Goal: Transaction & Acquisition: Purchase product/service

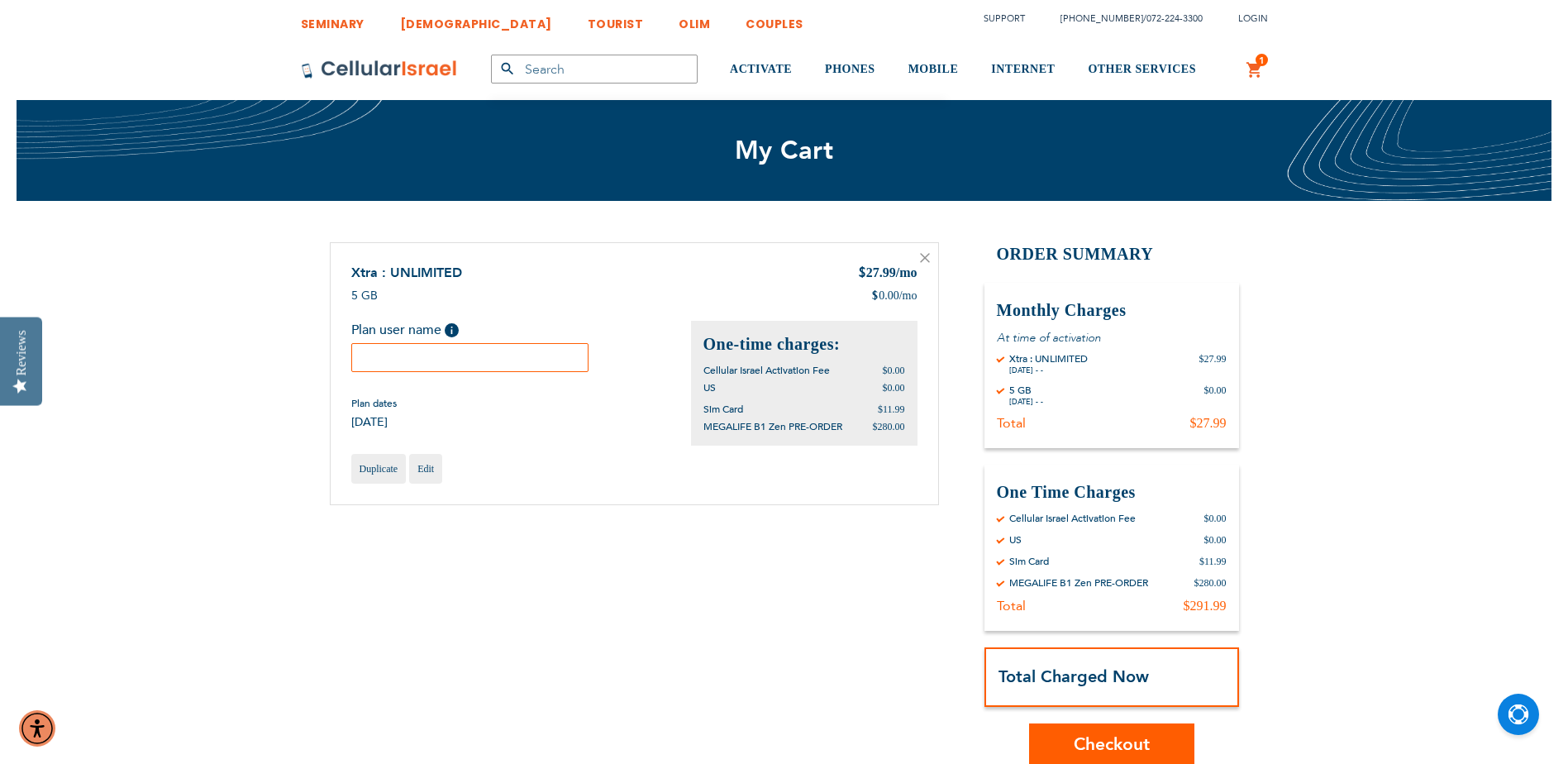
click at [458, 359] on input "text" at bounding box center [470, 357] width 238 height 29
type input "b"
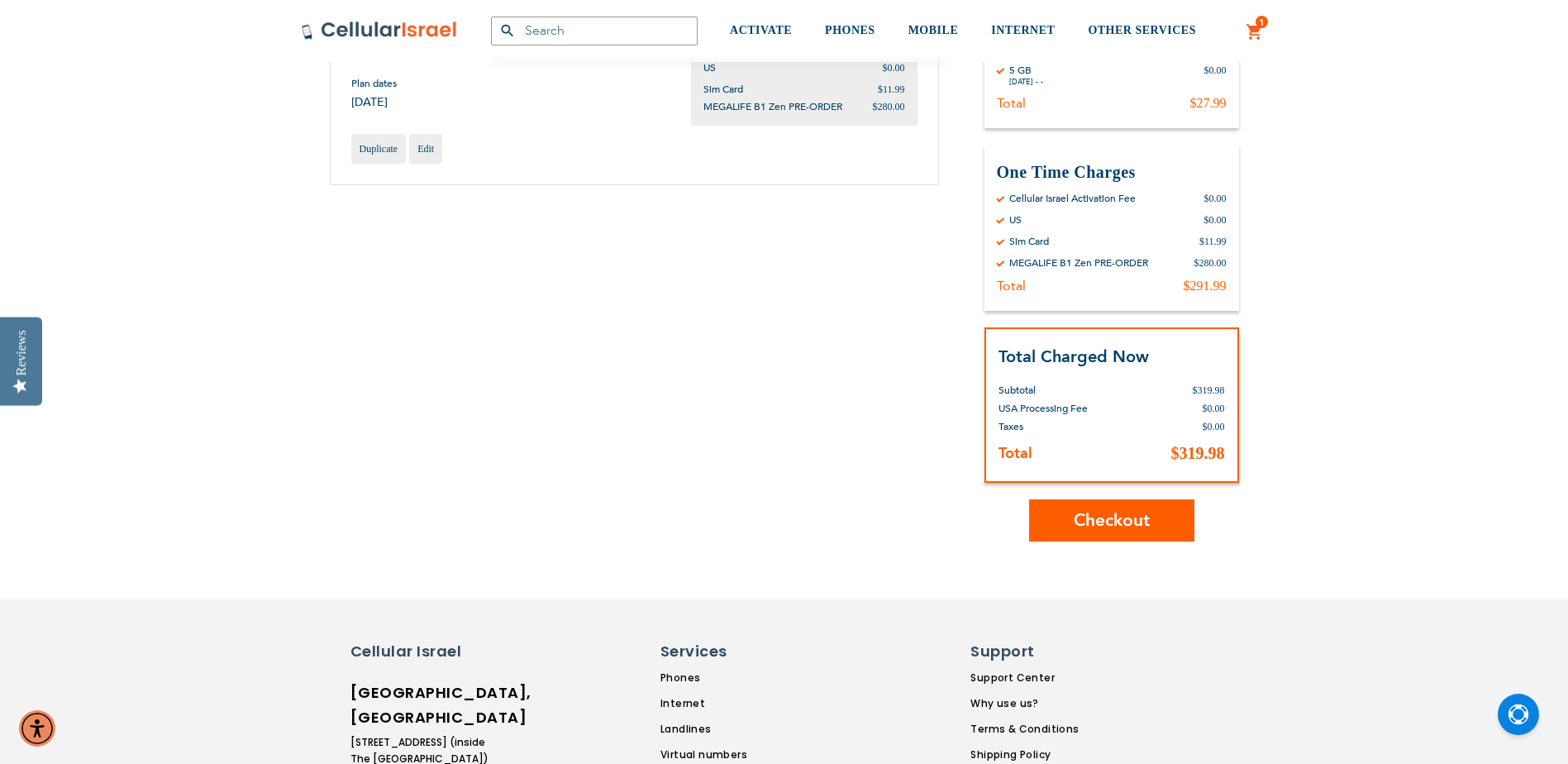
scroll to position [331, 0]
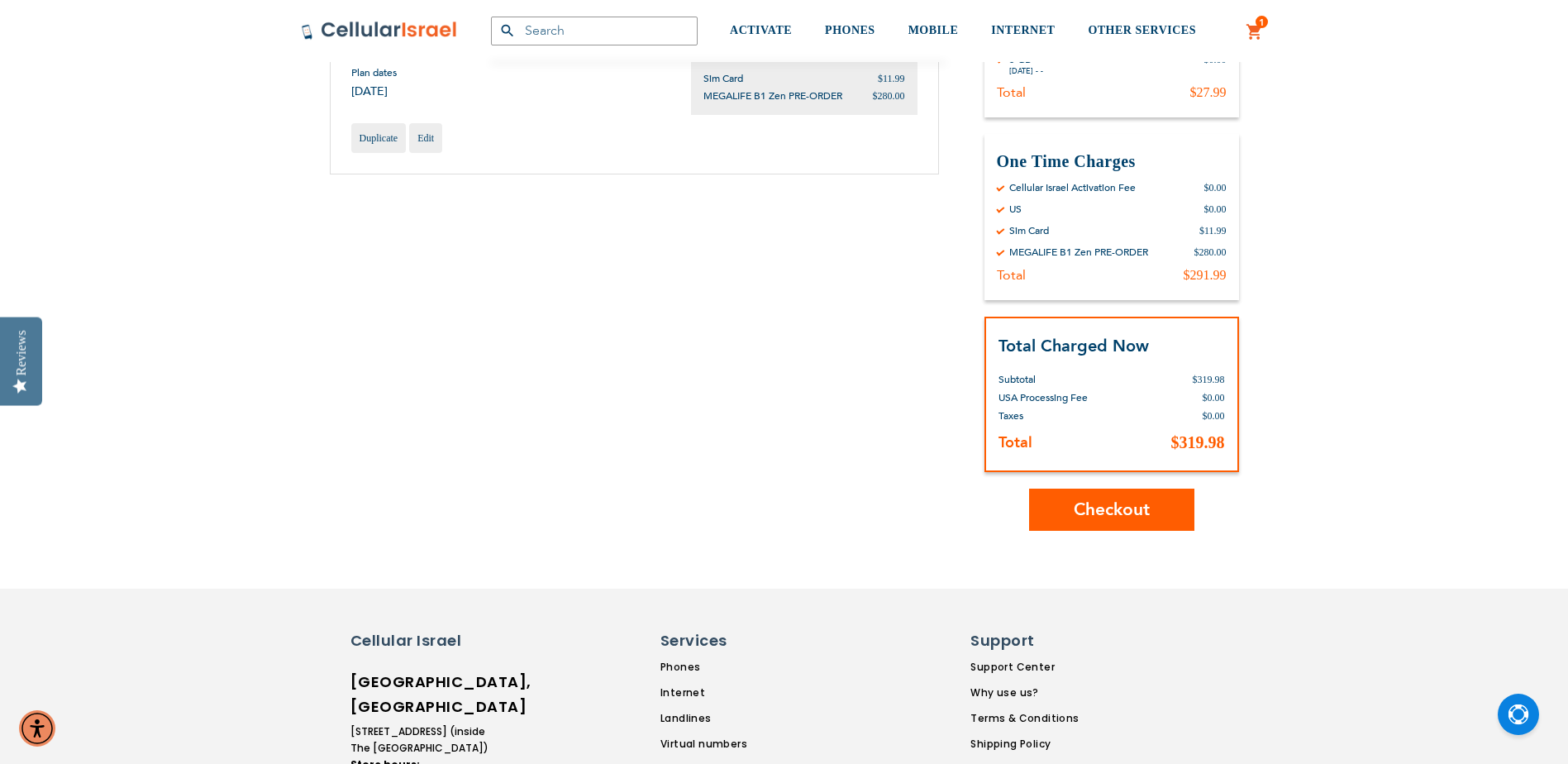
type input "[PERSON_NAME]"
click at [1085, 519] on span "Checkout" at bounding box center [1112, 510] width 77 height 24
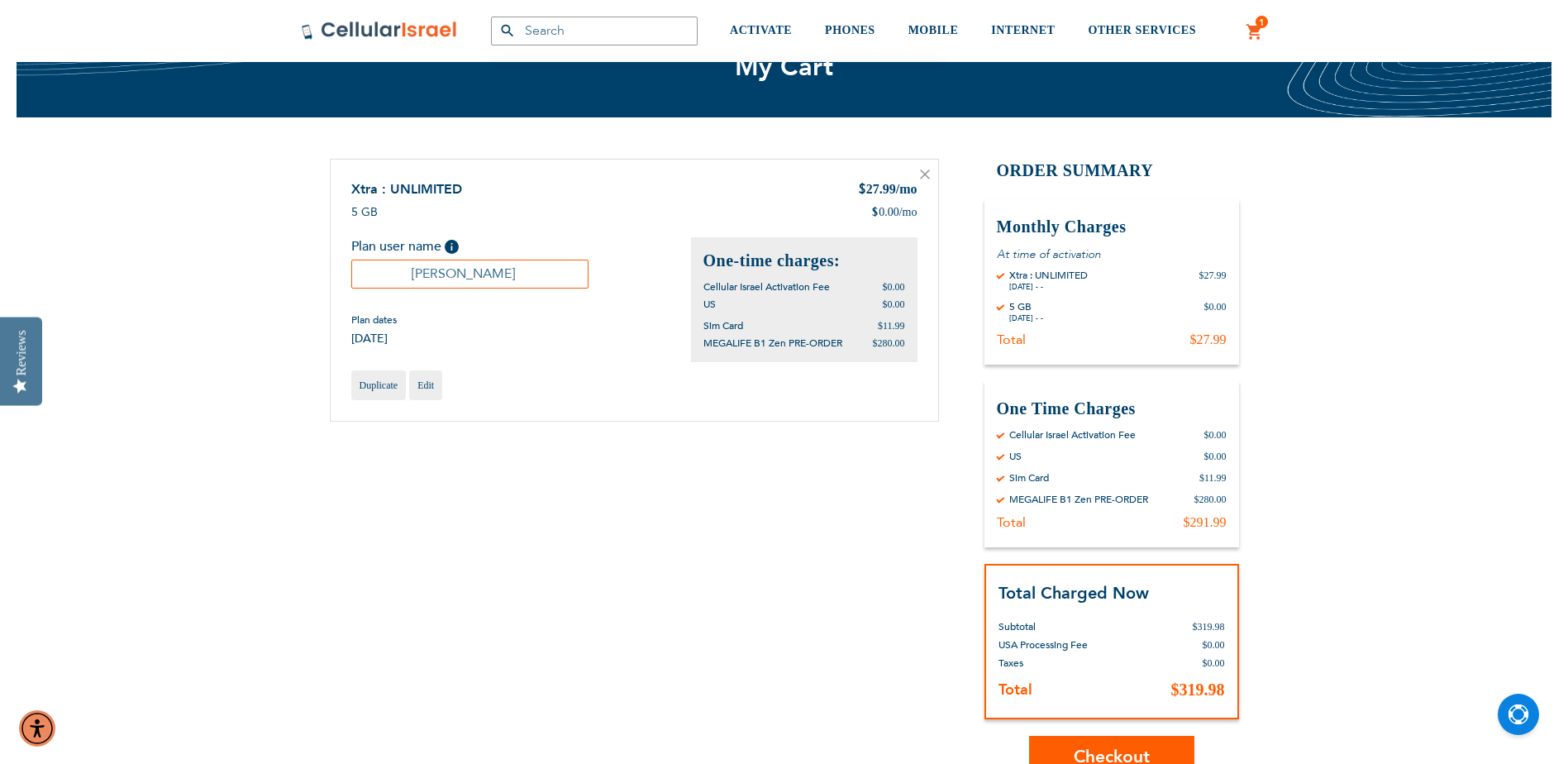
scroll to position [83, 0]
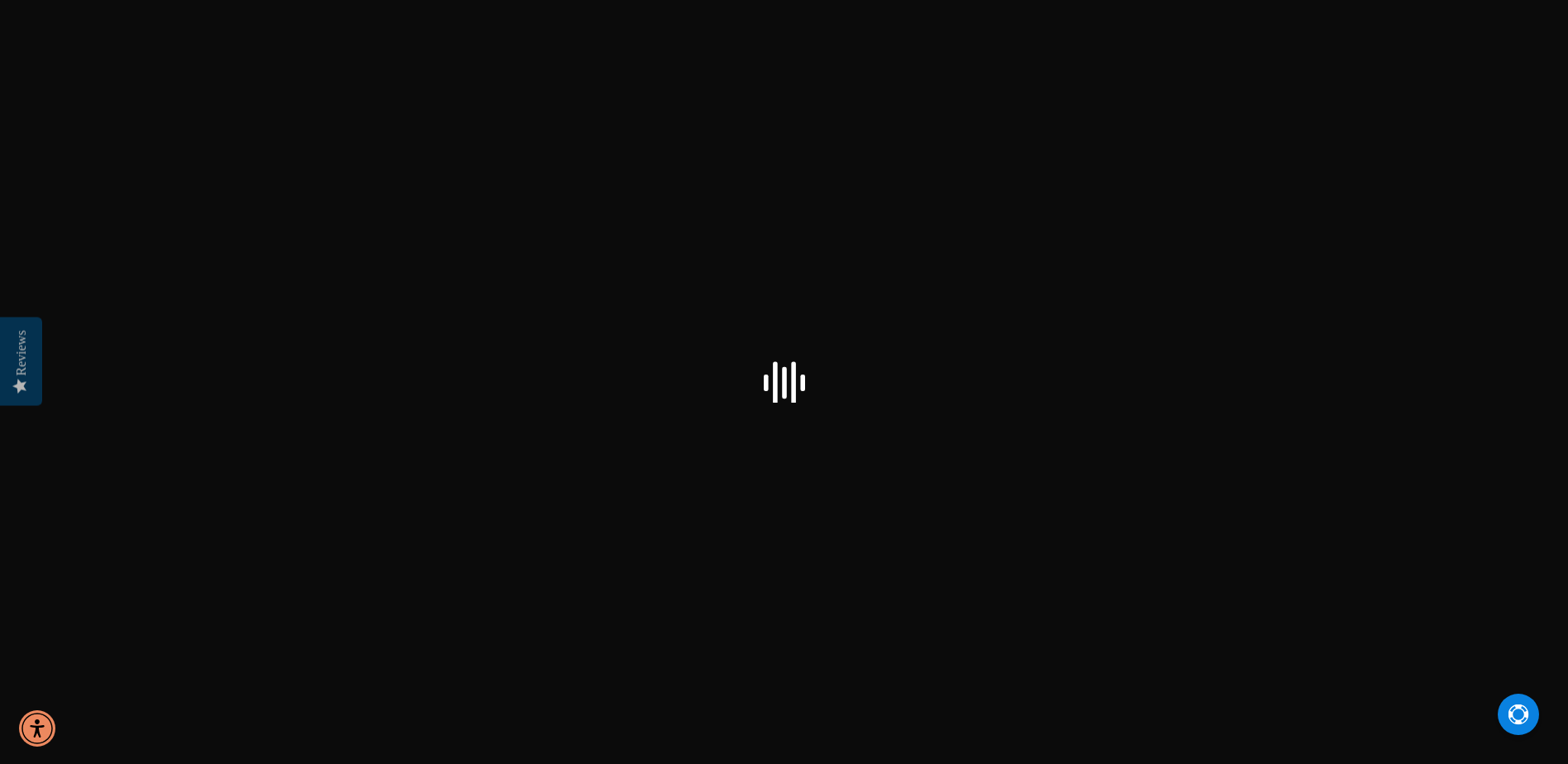
select select "US"
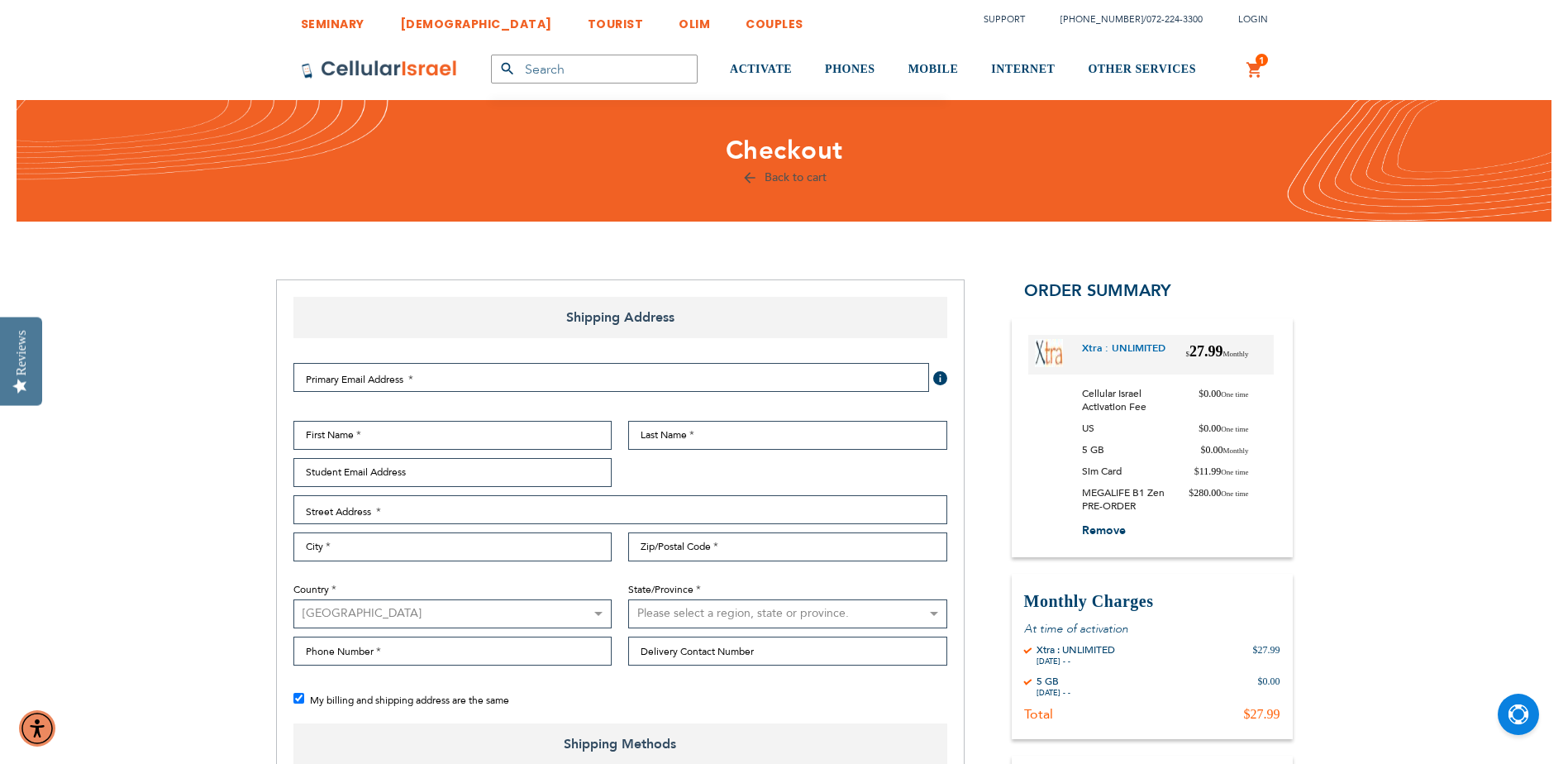
checkbox input "false"
select select "US"
checkbox input "true"
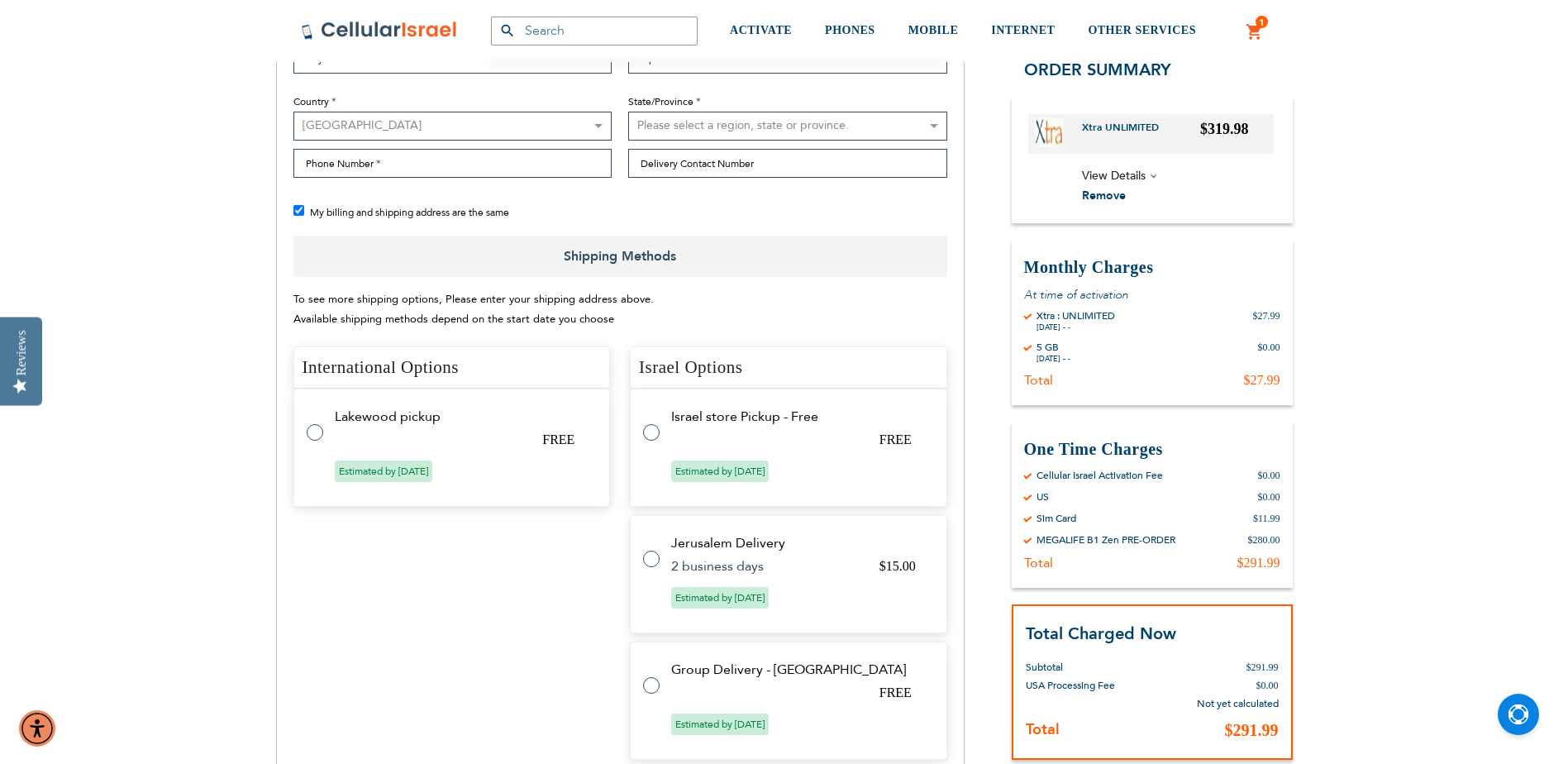
scroll to position [661, 0]
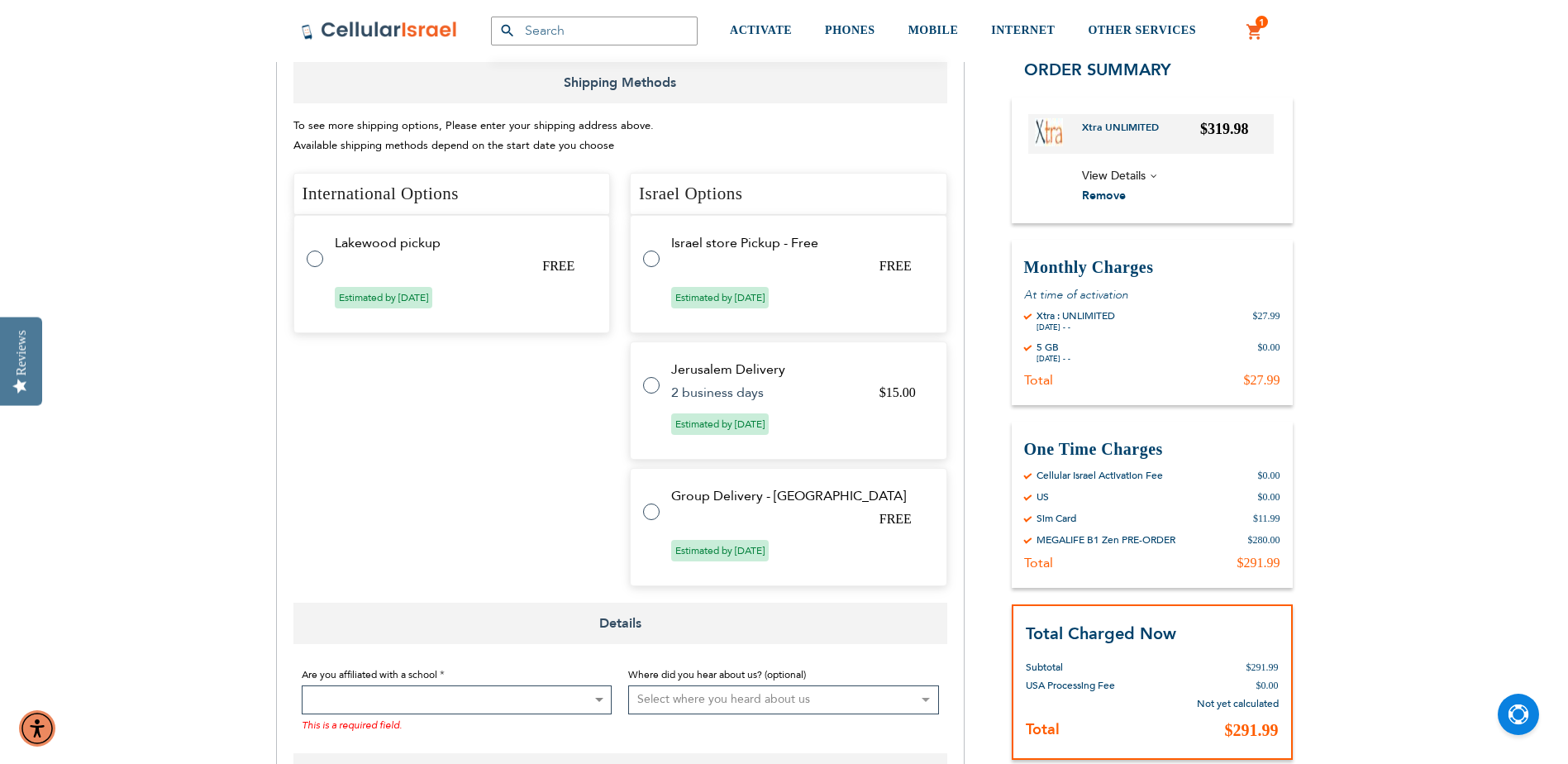
click at [660, 516] on tr "Group Delivery - [GEOGRAPHIC_DATA] FREE Estimated by [DATE]" at bounding box center [788, 527] width 317 height 118
radio input "true"
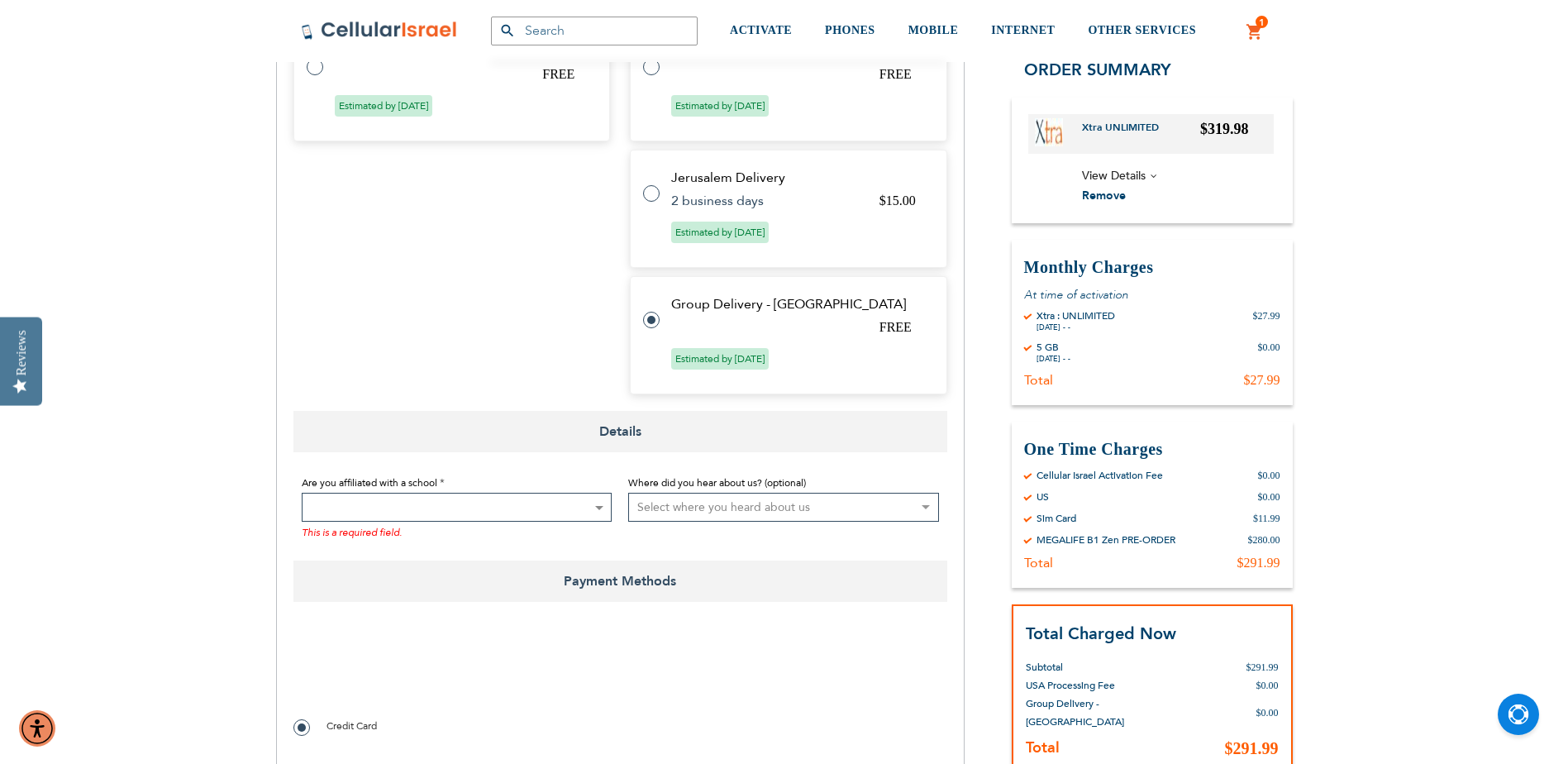
scroll to position [827, 0]
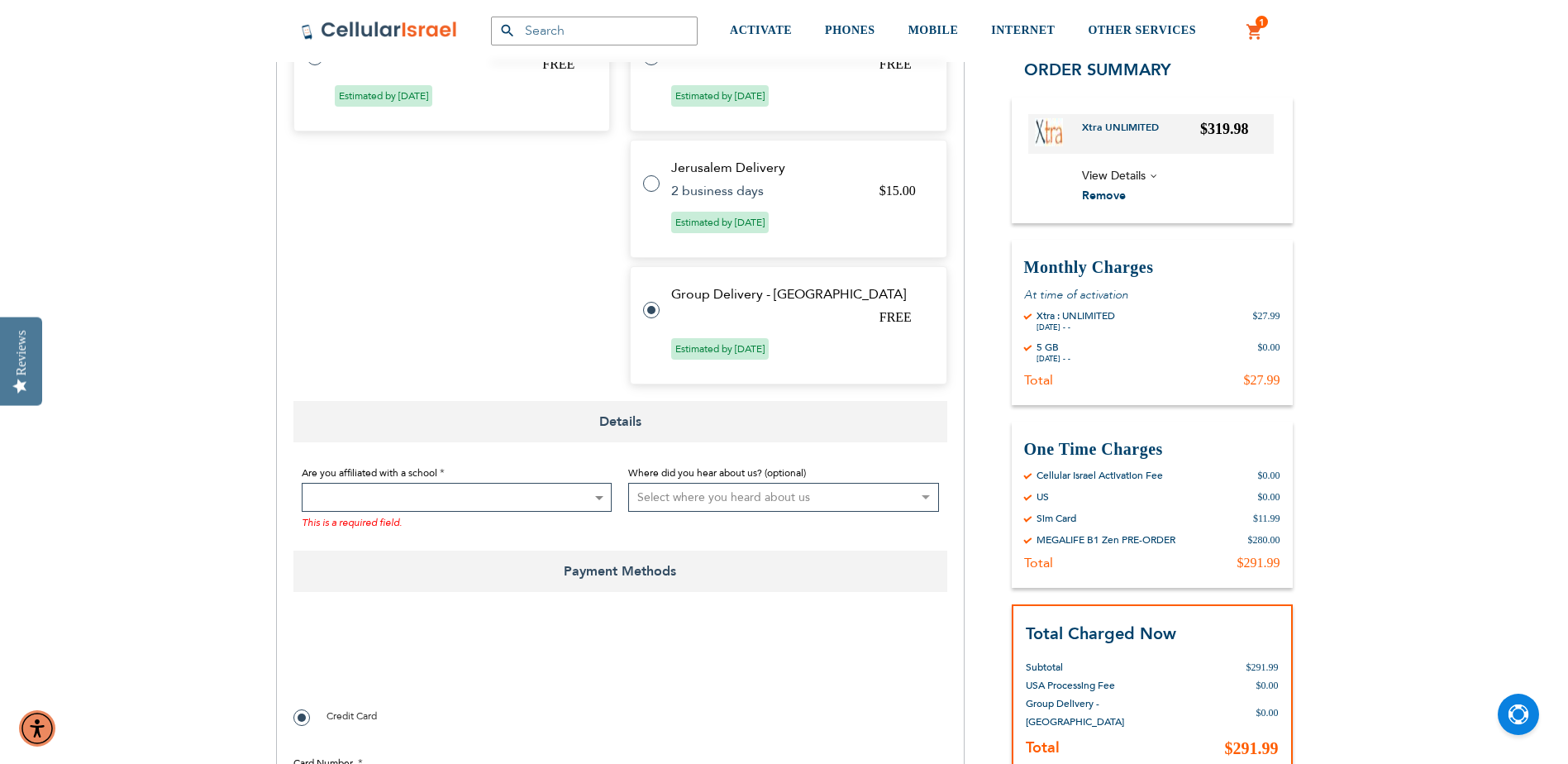
click at [438, 490] on span at bounding box center [456, 497] width 311 height 29
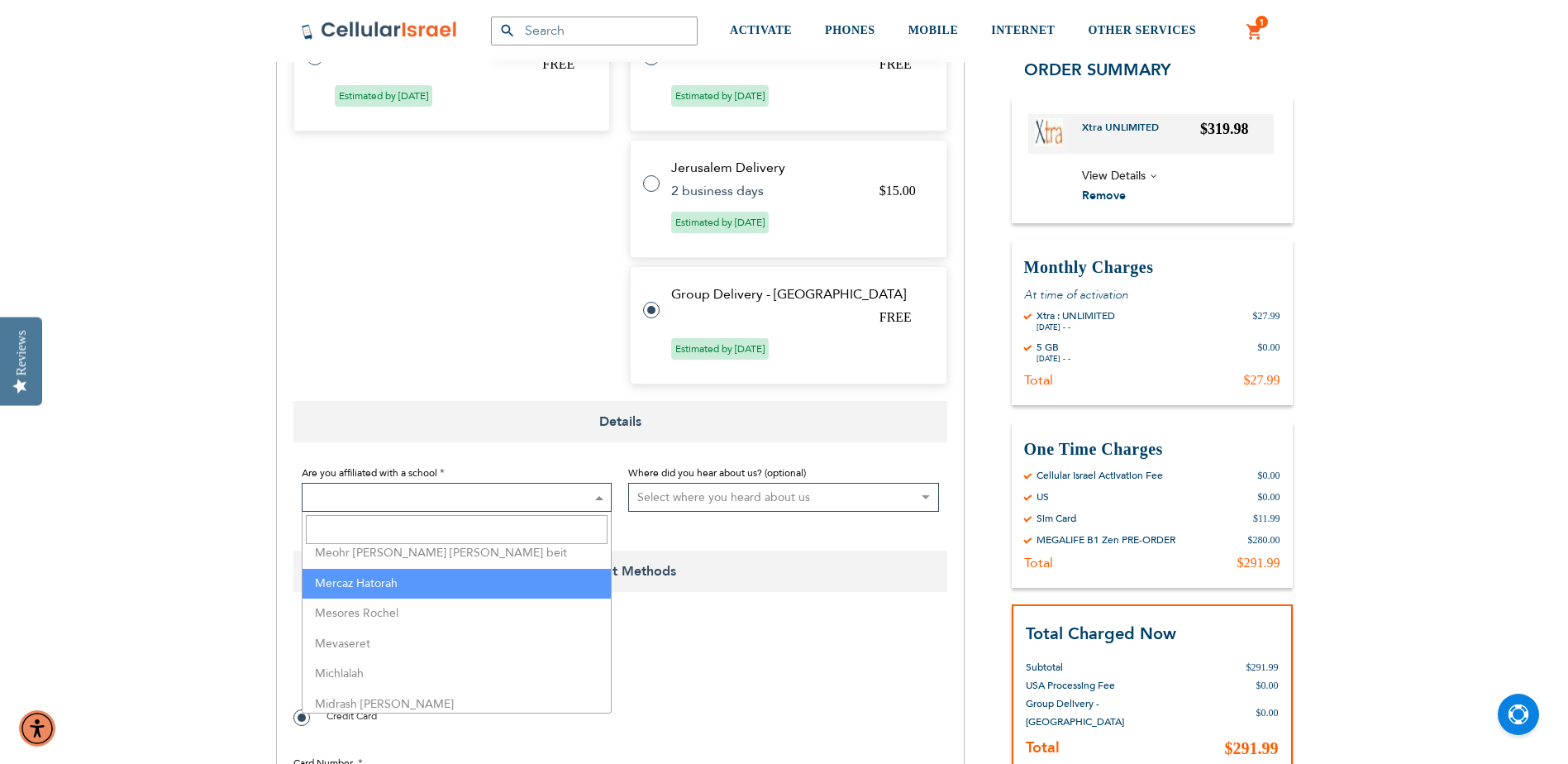
select select "100"
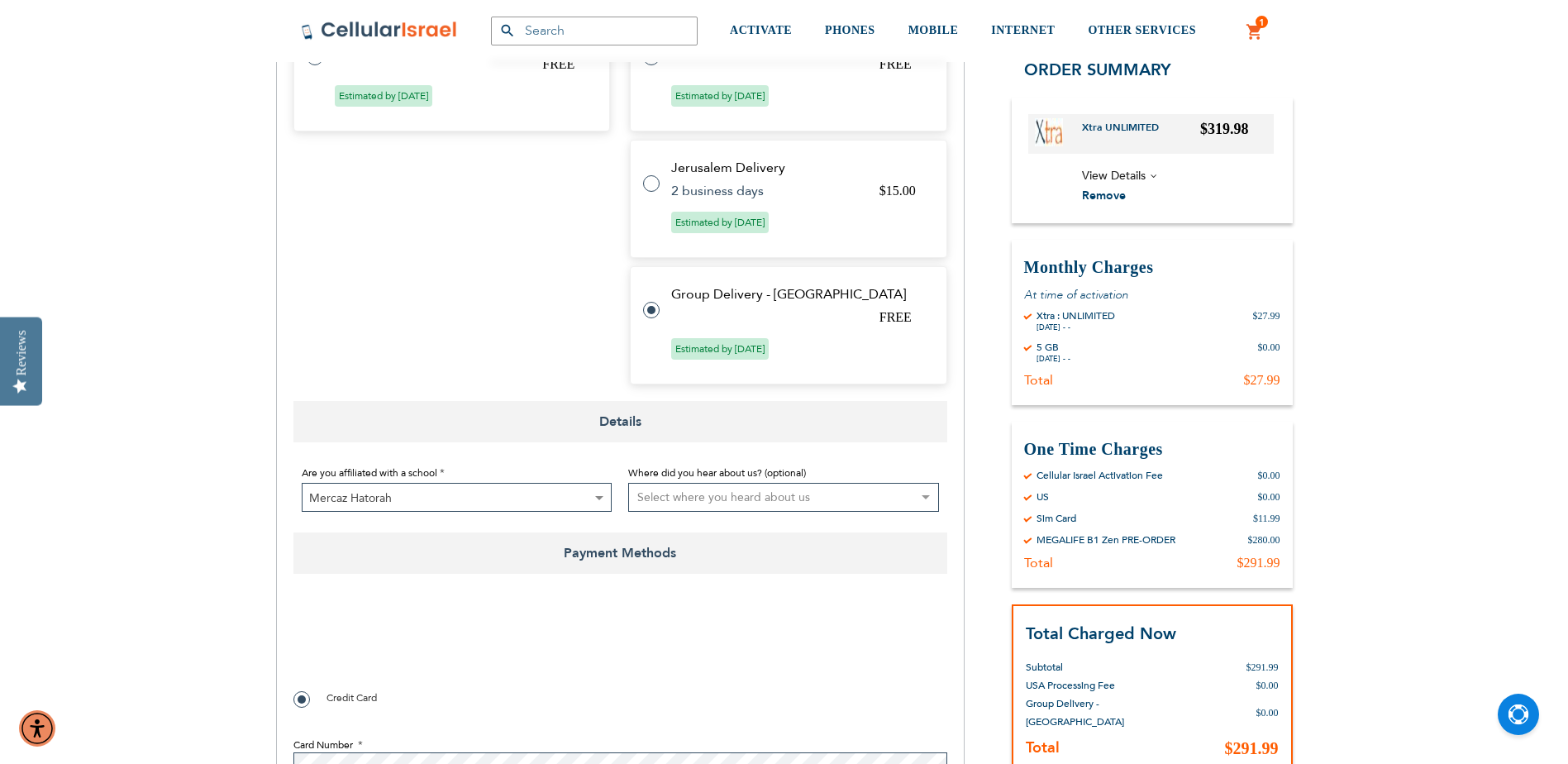
click at [676, 496] on select "Select where you heard about us Existing Customer Friend Other School/Group BP …" at bounding box center [784, 497] width 311 height 29
select select "2"
click at [629, 483] on select "Select where you heard about us Existing Customer Friend Other School/Group BP …" at bounding box center [784, 497] width 311 height 29
click at [720, 647] on div at bounding box center [619, 643] width 654 height 65
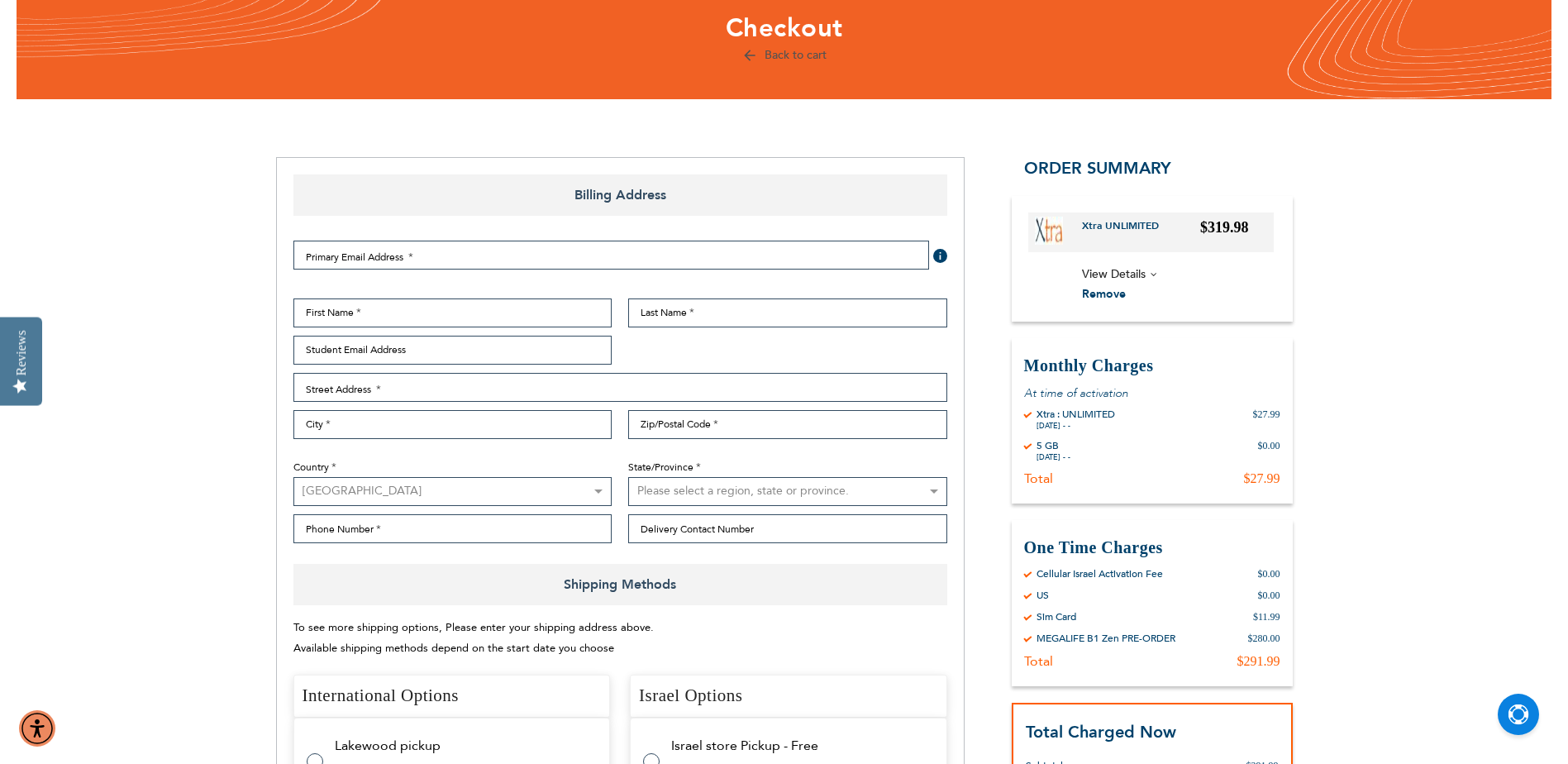
scroll to position [0, 0]
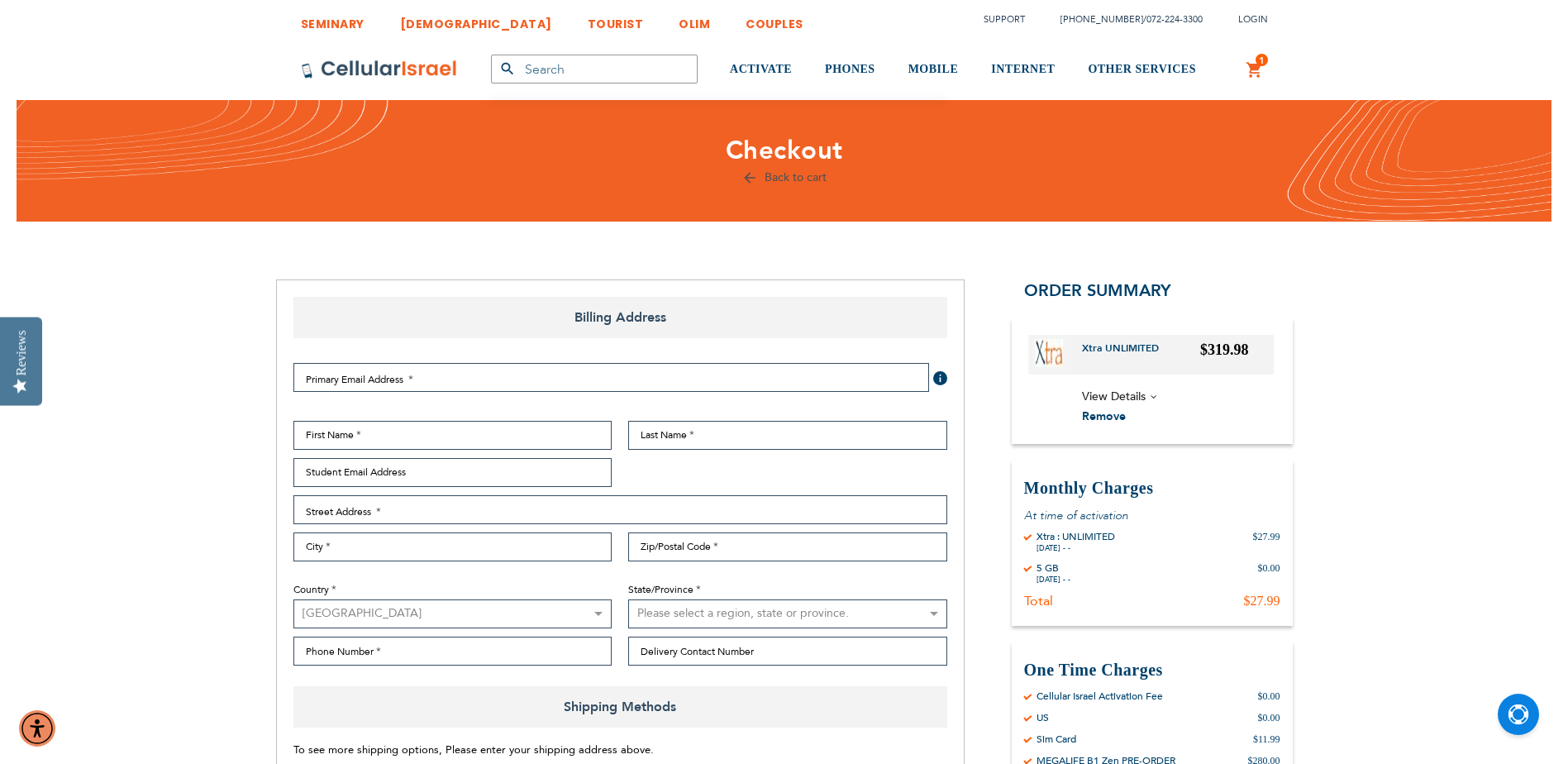
click at [1147, 392] on span "View Details" at bounding box center [1178, 397] width 192 height 20
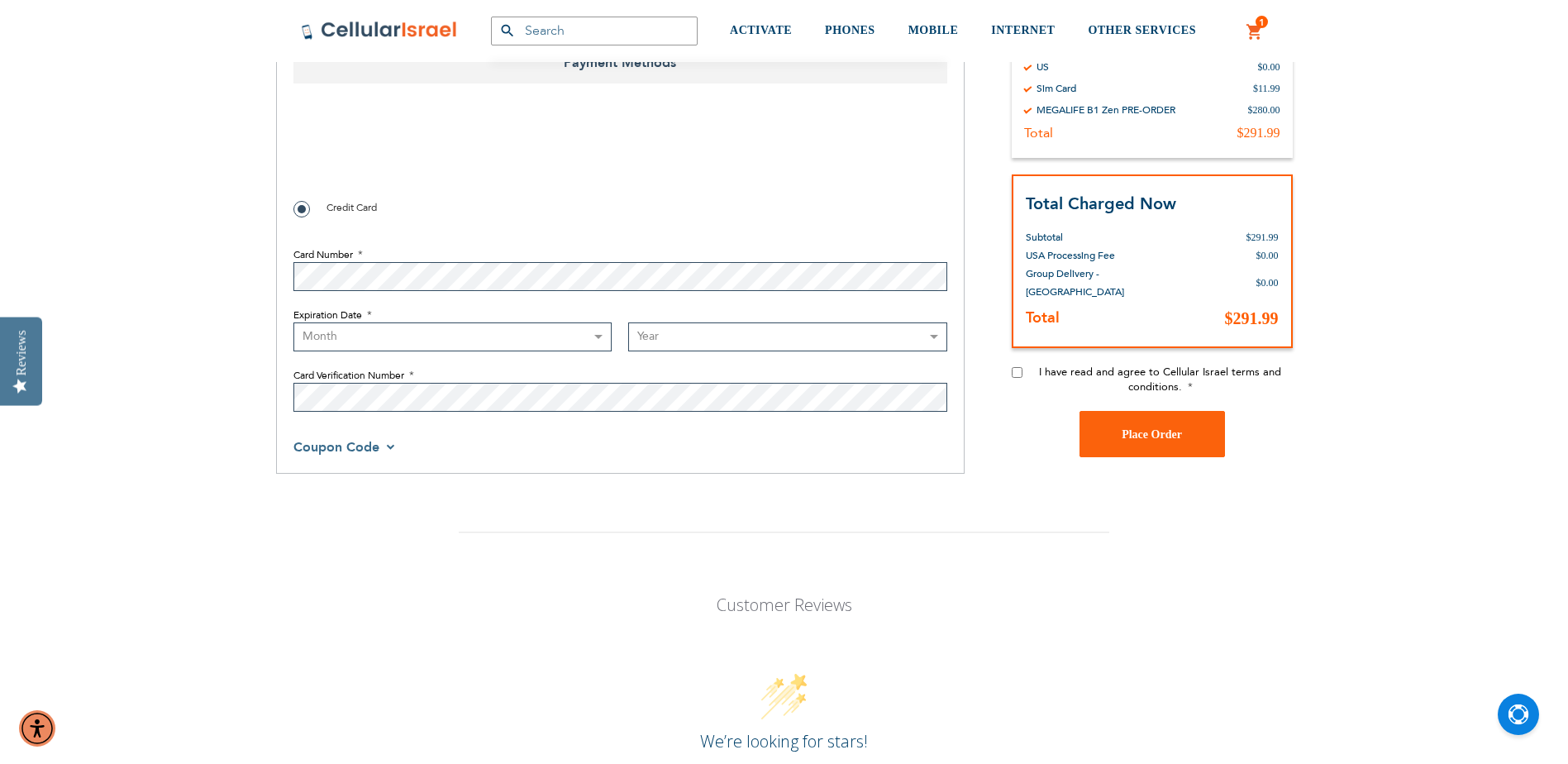
scroll to position [1322, 0]
